Goal: Information Seeking & Learning: Check status

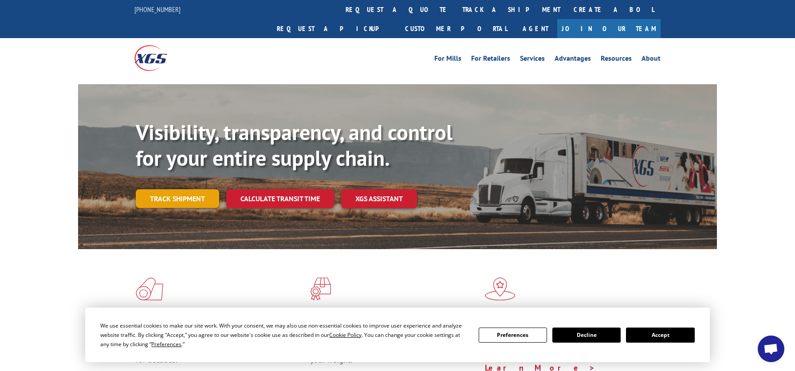
click at [192, 189] on link "Track shipment" at bounding box center [177, 198] width 83 height 19
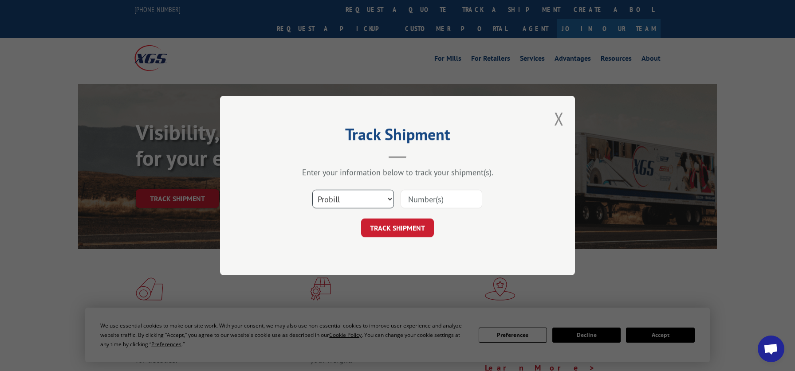
click at [312, 190] on select "Select category... Probill BOL PO" at bounding box center [353, 199] width 82 height 19
select select "bol"
click option "BOL" at bounding box center [0, 0] width 0 height 0
click at [419, 197] on input at bounding box center [442, 199] width 82 height 19
type input "7050126"
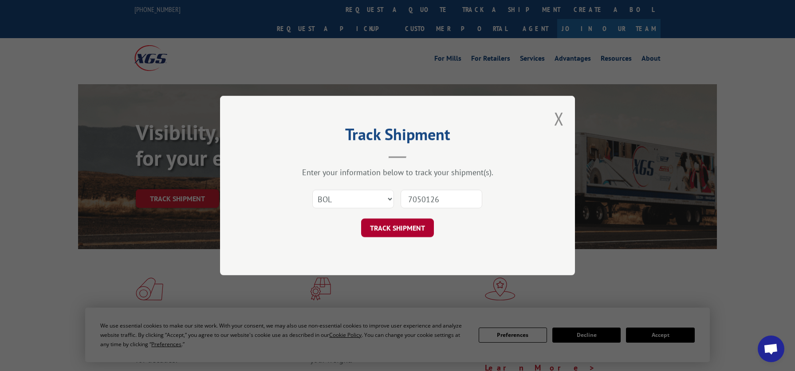
click at [400, 234] on button "TRACK SHIPMENT" at bounding box center [397, 228] width 73 height 19
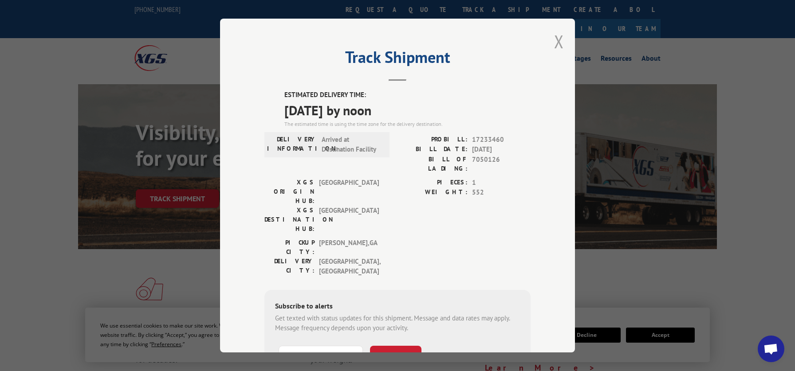
click at [556, 38] on button "Close modal" at bounding box center [559, 42] width 10 height 24
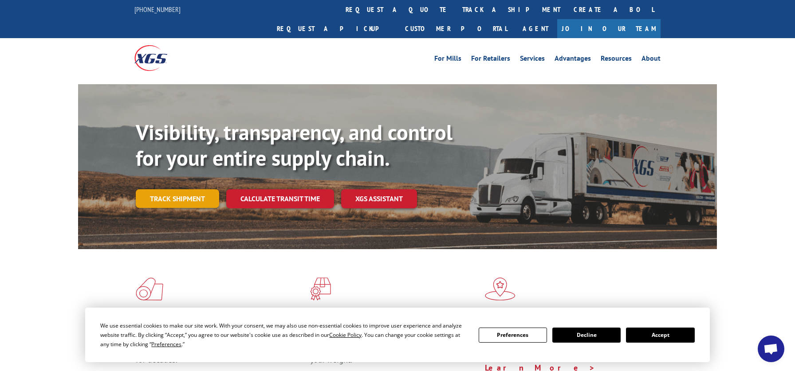
click at [161, 189] on link "Track shipment" at bounding box center [177, 198] width 83 height 19
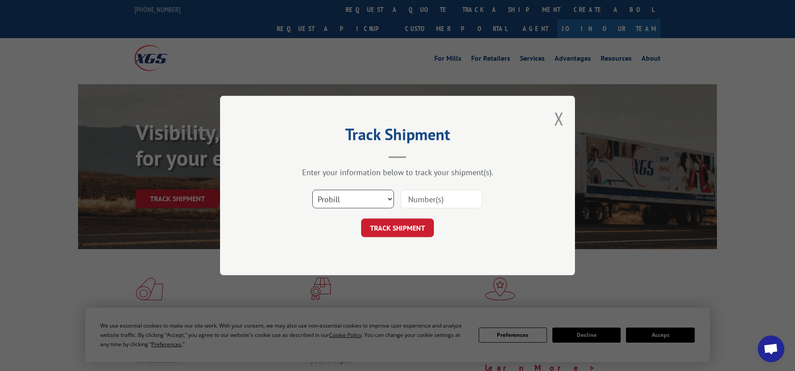
click at [312, 190] on select "Select category... Probill BOL PO" at bounding box center [353, 199] width 82 height 19
select select "bol"
click option "BOL" at bounding box center [0, 0] width 0 height 0
click at [410, 201] on input at bounding box center [442, 199] width 82 height 19
type input "7077844"
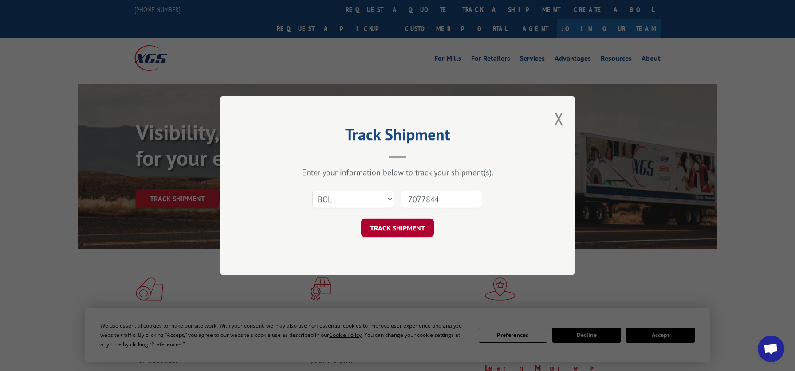
click at [427, 235] on button "TRACK SHIPMENT" at bounding box center [397, 228] width 73 height 19
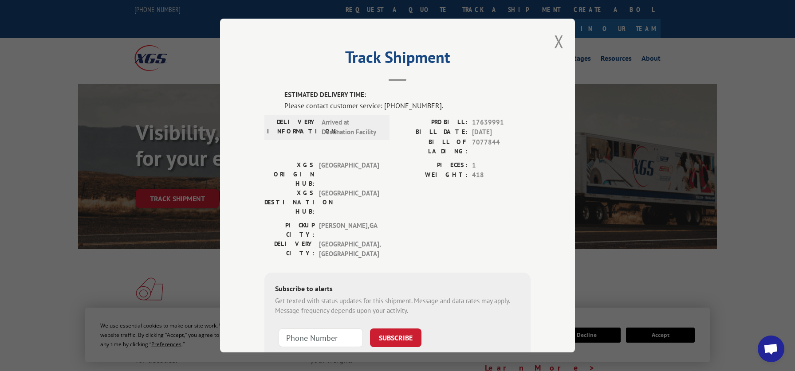
click at [398, 82] on div "Track Shipment ESTIMATED DELIVERY TIME: Please contact customer service: [PHONE…" at bounding box center [397, 186] width 355 height 334
click at [556, 47] on button "Close modal" at bounding box center [559, 42] width 10 height 24
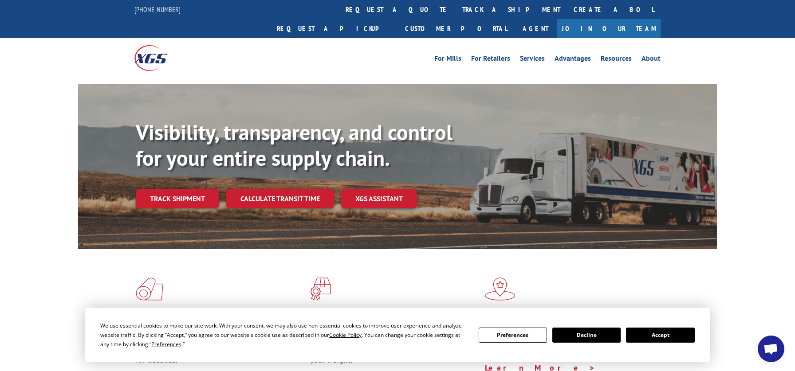
click at [668, 334] on button "Accept" at bounding box center [660, 335] width 68 height 15
